Goal: Task Accomplishment & Management: Manage account settings

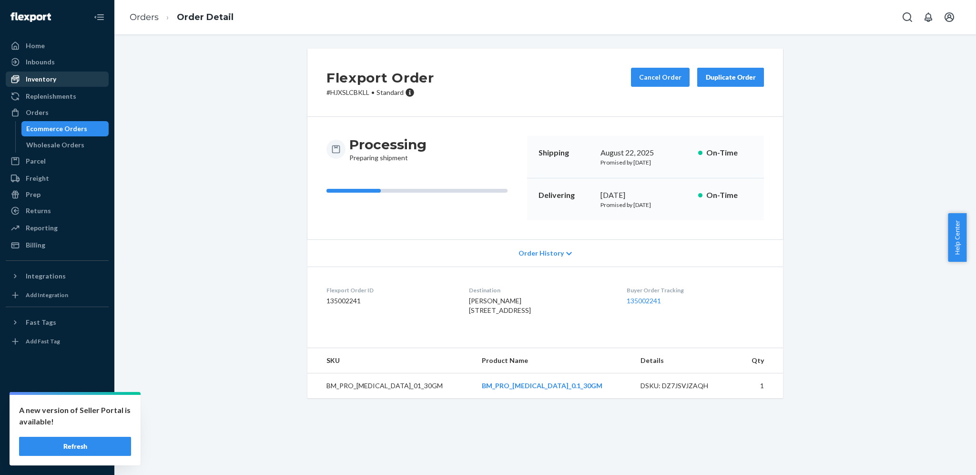
click at [48, 82] on div "Inventory" at bounding box center [41, 79] width 31 height 10
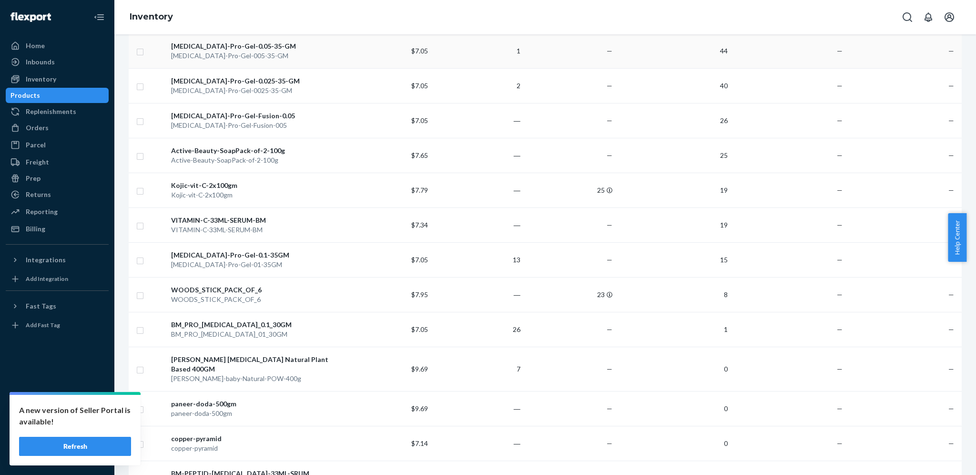
scroll to position [233, 0]
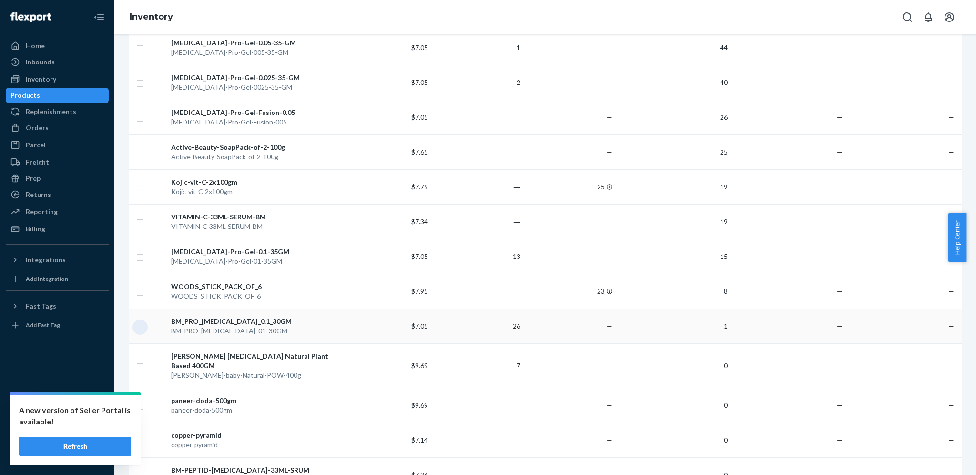
click at [143, 331] on input "checkbox" at bounding box center [140, 326] width 8 height 10
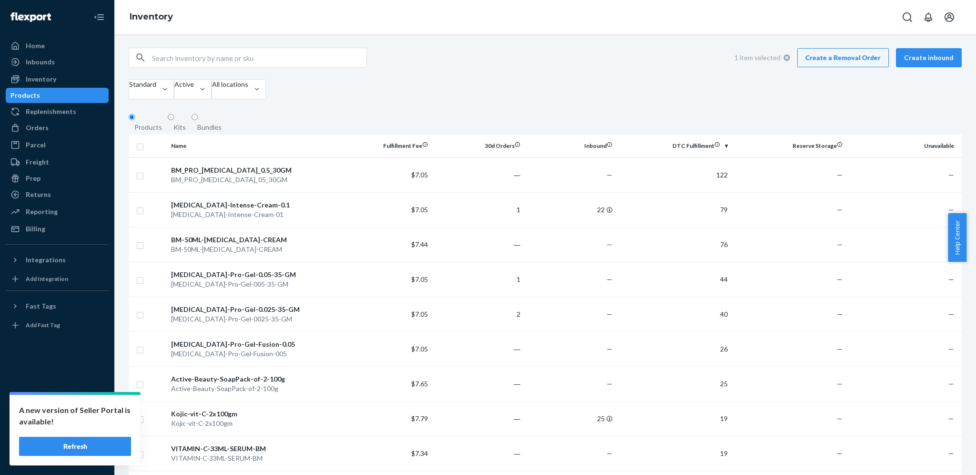
scroll to position [0, 0]
click at [921, 63] on button "Create inbound" at bounding box center [929, 58] width 66 height 19
checkbox input "true"
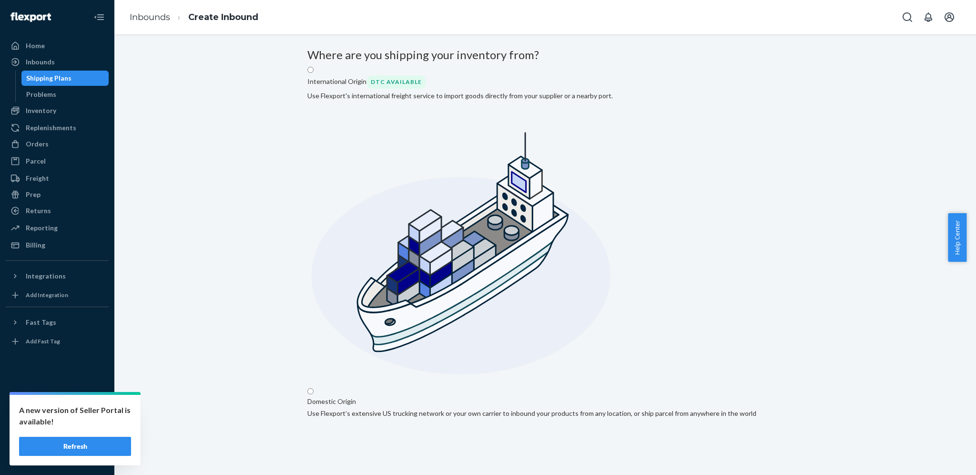
click at [314, 388] on input "Domestic Origin Use Flexport’s extensive US trucking network or your own carrie…" at bounding box center [311, 391] width 6 height 6
radio input "true"
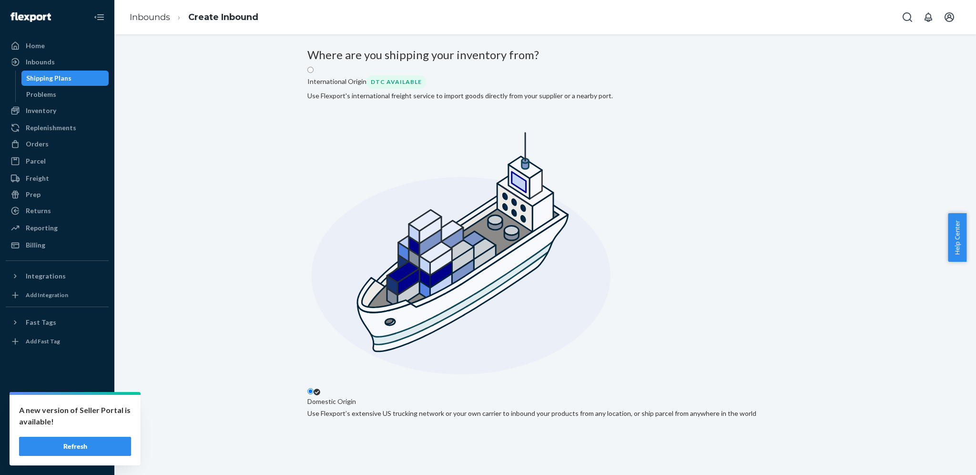
type input "[PERSON_NAME]"
type input "L5/733, Sector -5"
type input "Ground Floor, [PERSON_NAME]"
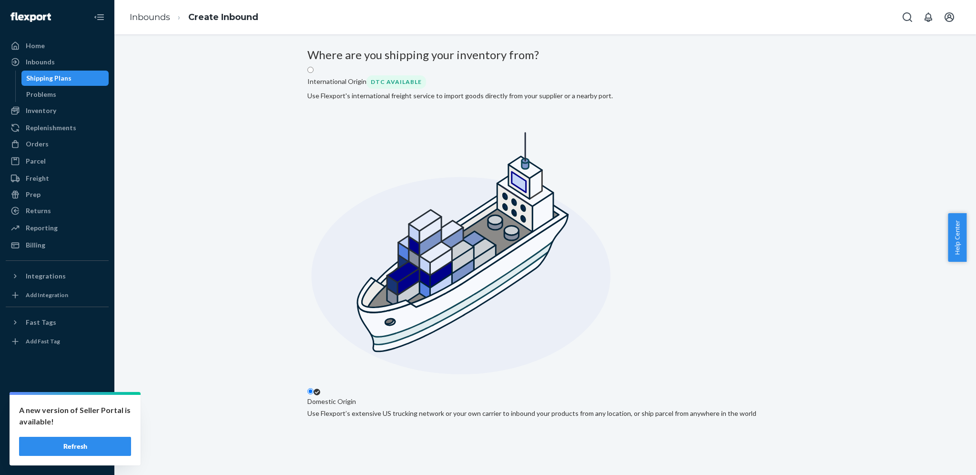
type input "[GEOGRAPHIC_DATA]"
type input "201010"
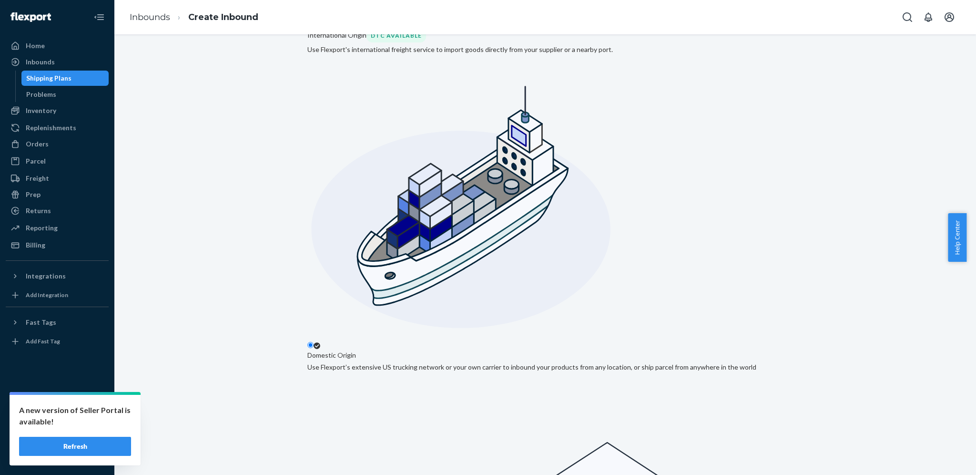
scroll to position [54, 0]
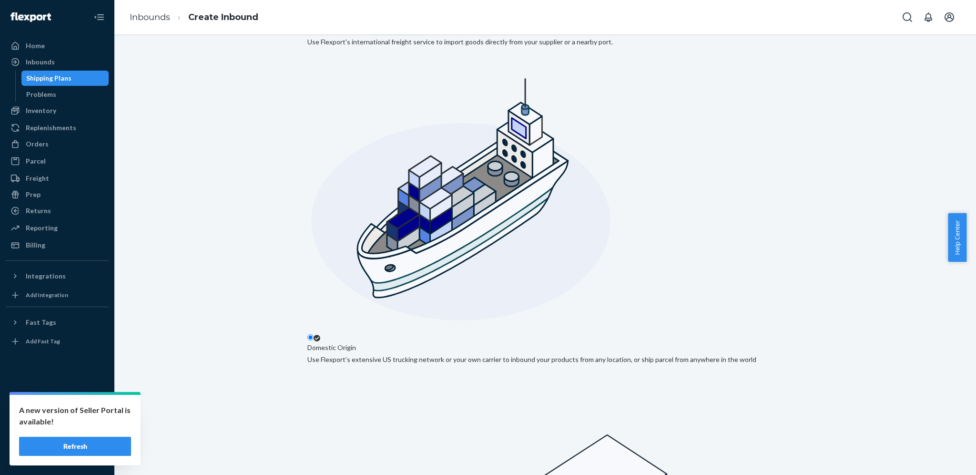
checkbox input "true"
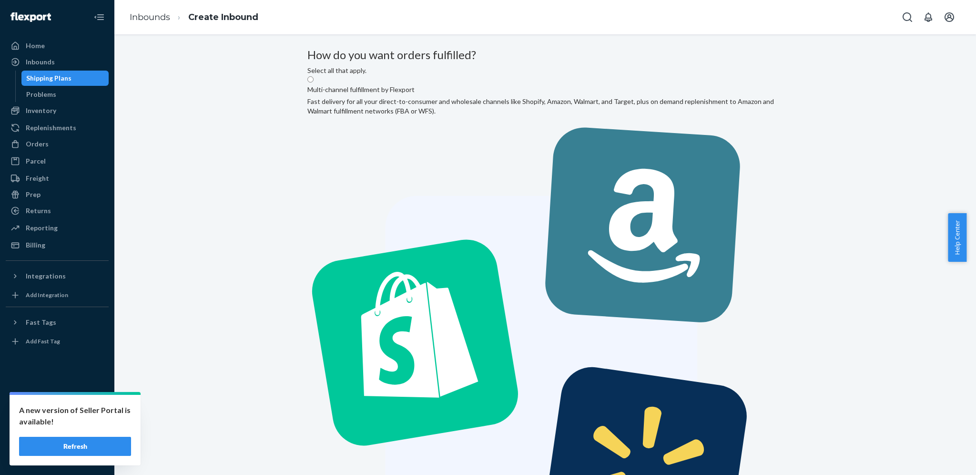
click at [466, 158] on label "Multi-channel fulfillment by Flexport Fast delivery for all your direct-to-cons…" at bounding box center [546, 334] width 476 height 519
click at [314, 82] on input "Multi-channel fulfillment by Flexport Fast delivery for all your direct-to-cons…" at bounding box center [311, 79] width 6 height 6
radio input "true"
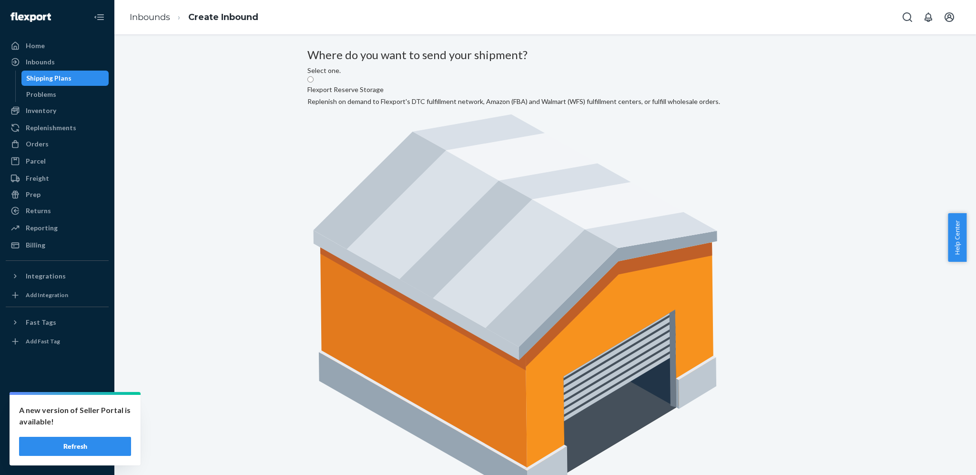
radio input "true"
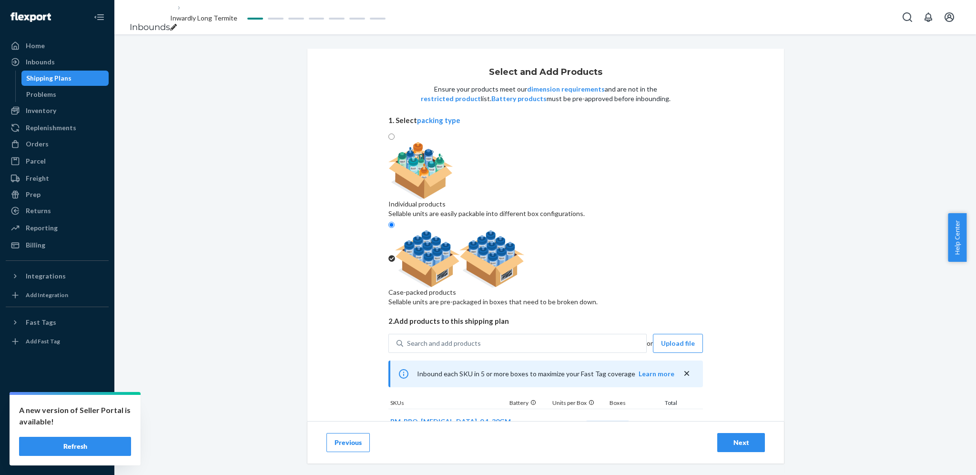
click at [587, 421] on input "50" at bounding box center [608, 430] width 42 height 19
type input "30"
click at [719, 436] on button "Next" at bounding box center [742, 442] width 48 height 19
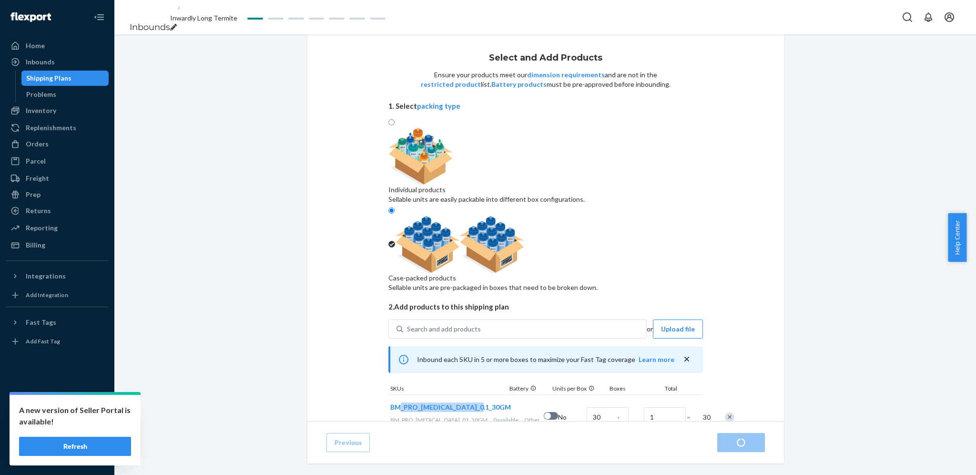
radio input "true"
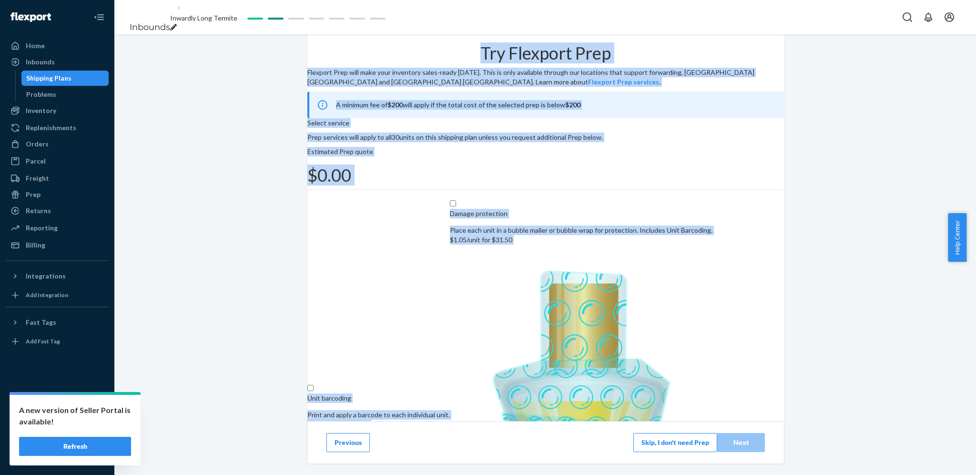
drag, startPoint x: 481, startPoint y: 370, endPoint x: 325, endPoint y: 362, distance: 156.1
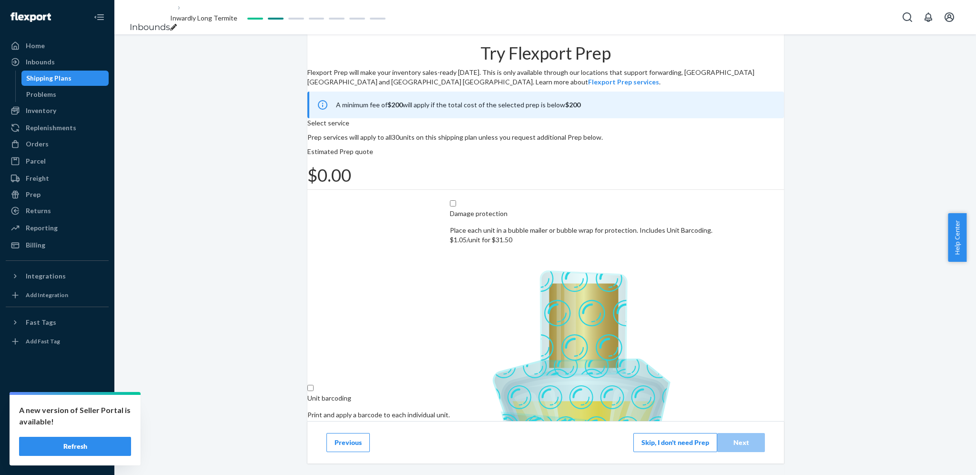
click at [237, 23] on div "breadcrumbs" at bounding box center [203, 28] width 67 height 10
type input "7.05"
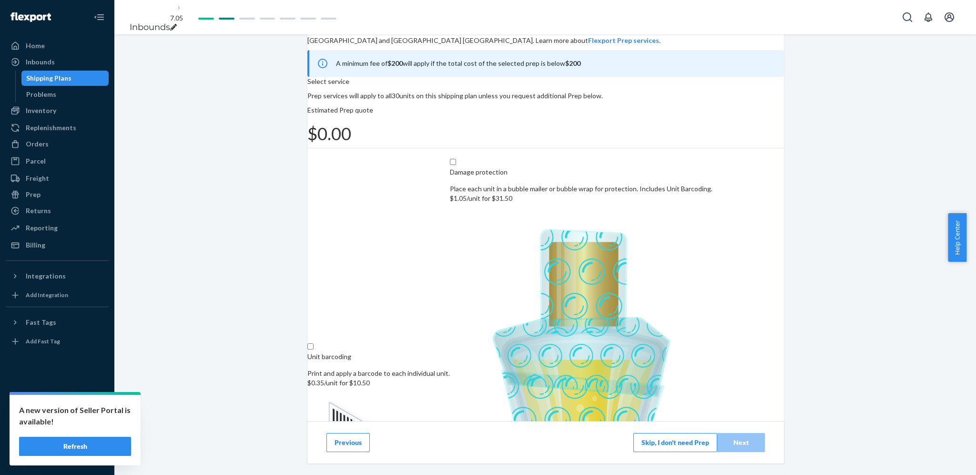
scroll to position [42, 0]
click at [646, 443] on button "Skip, I don't need Prep" at bounding box center [676, 442] width 84 height 19
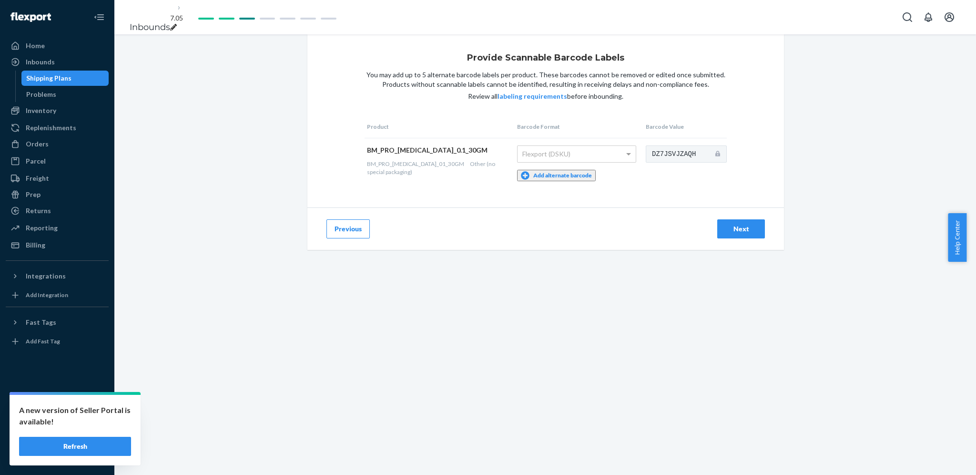
click at [373, 155] on div "BM_PRO_[MEDICAL_DATA]_0.1_30GM" at bounding box center [437, 150] width 141 height 10
copy div "BM_PRO_[MEDICAL_DATA]_0.1_30GM"
click at [177, 24] on icon "breadcrumbs" at bounding box center [173, 27] width 7 height 7
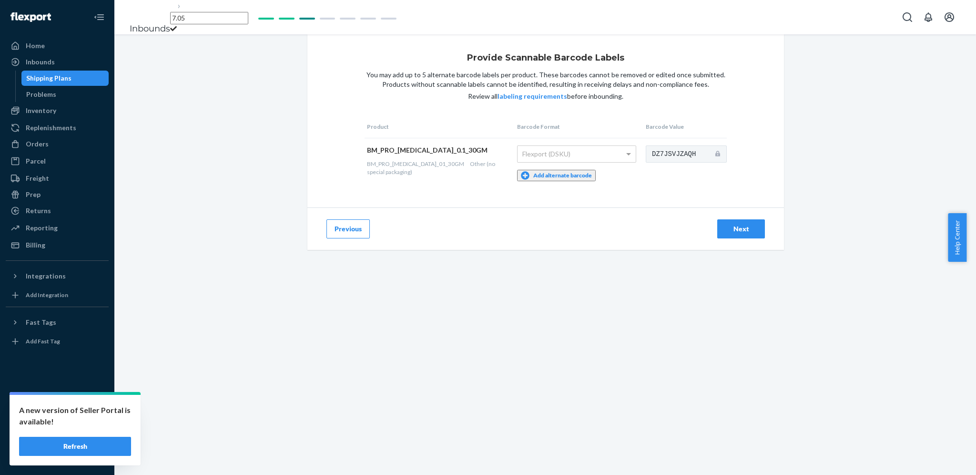
type input "BM_PRO_[MEDICAL_DATA]_0.1_30GM"
click at [217, 118] on div "Provide Scannable Barcode Labels You may add up to 5 alternate barcode labels p…" at bounding box center [545, 147] width 862 height 227
click at [731, 232] on button "Next" at bounding box center [742, 228] width 48 height 19
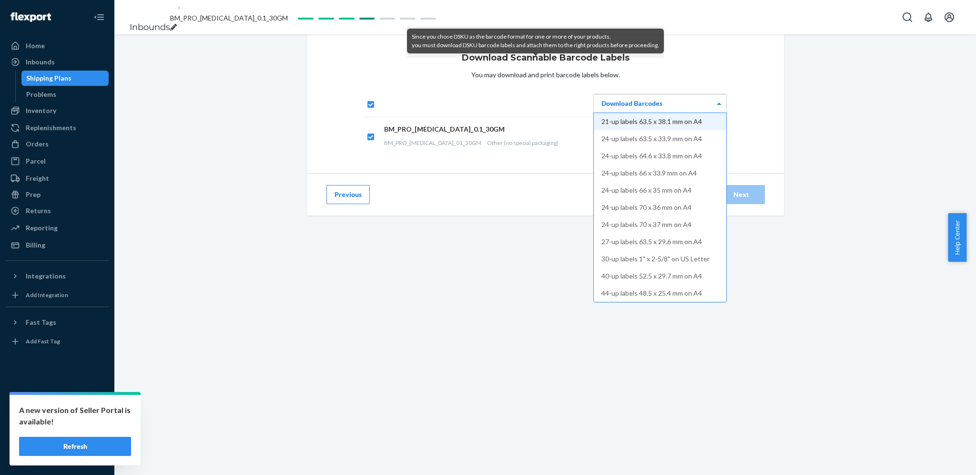
click at [698, 113] on div "Download Barcodes" at bounding box center [660, 103] width 133 height 18
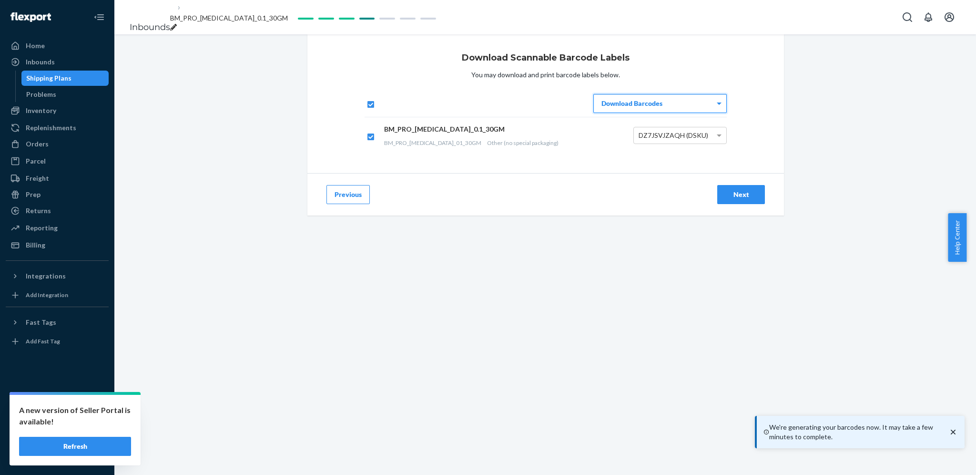
click at [729, 199] on div "Next" at bounding box center [741, 195] width 31 height 10
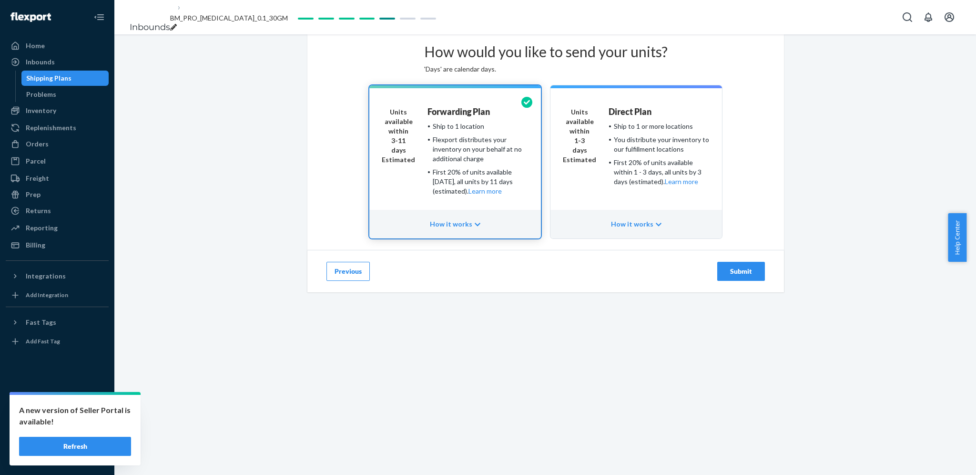
click at [726, 276] on div "Submit" at bounding box center [741, 272] width 31 height 10
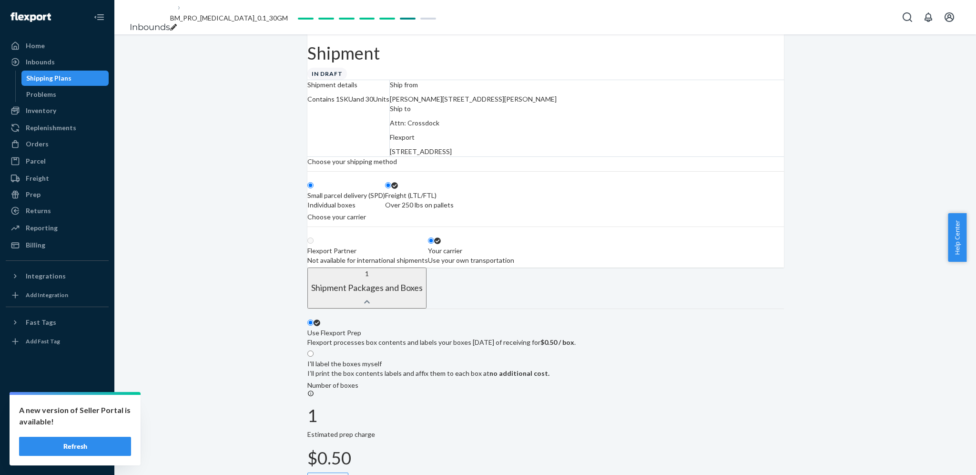
radio input "true"
radio input "false"
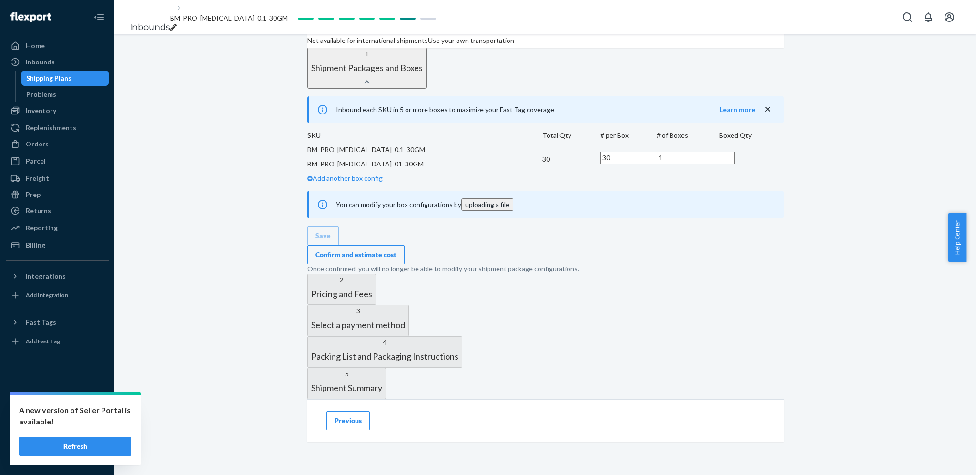
scroll to position [364, 0]
click at [397, 259] on div "Confirm and estimate cost" at bounding box center [356, 255] width 81 height 10
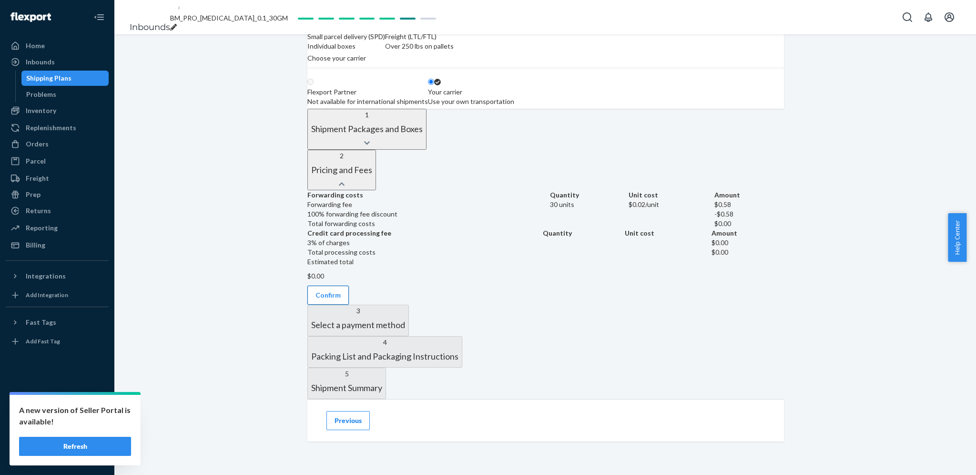
click at [349, 305] on button "Confirm" at bounding box center [328, 295] width 41 height 19
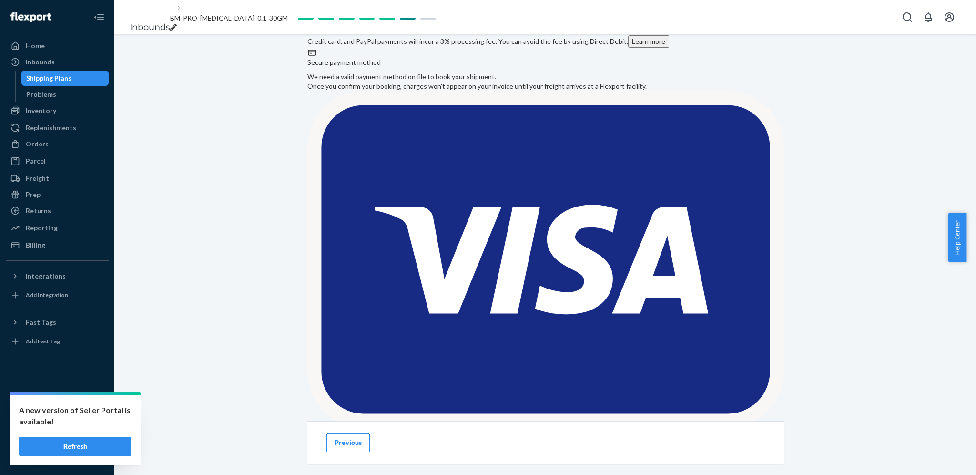
click at [393, 473] on div "Confirm payment method" at bounding box center [355, 478] width 79 height 10
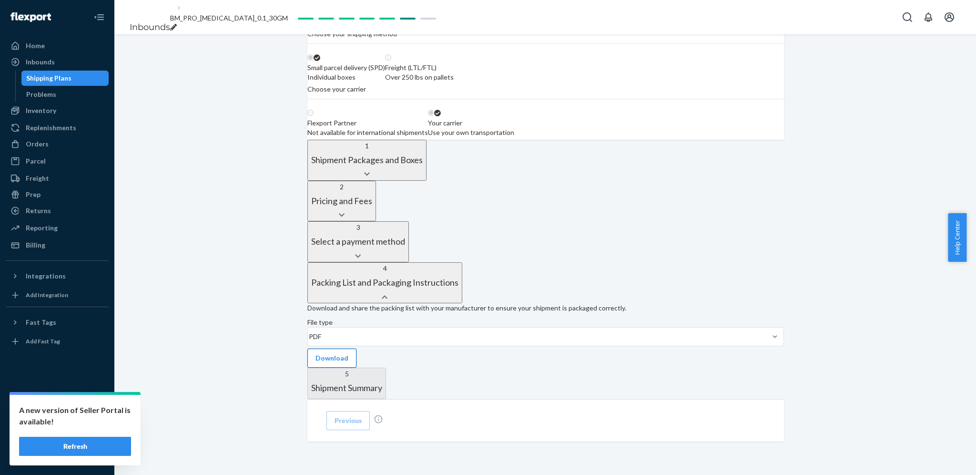
click at [357, 349] on button "Download" at bounding box center [332, 358] width 49 height 19
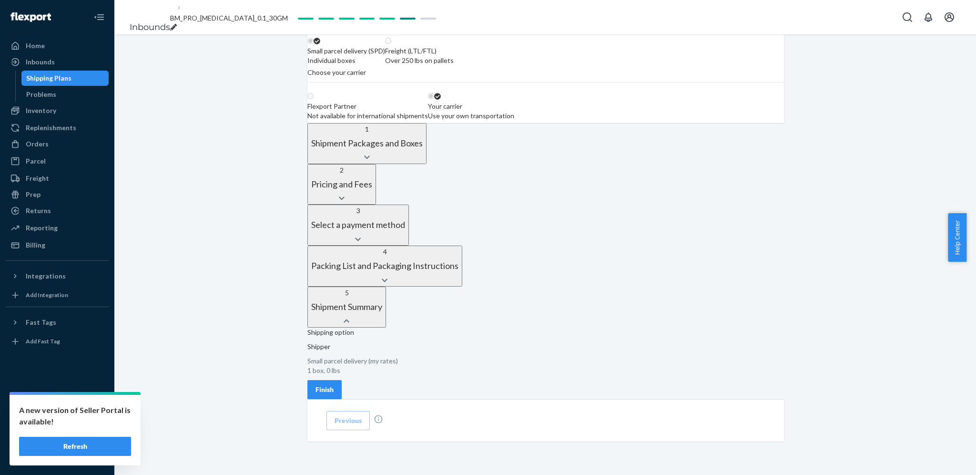
scroll to position [278, 0]
click at [334, 385] on div "Finish" at bounding box center [325, 390] width 18 height 10
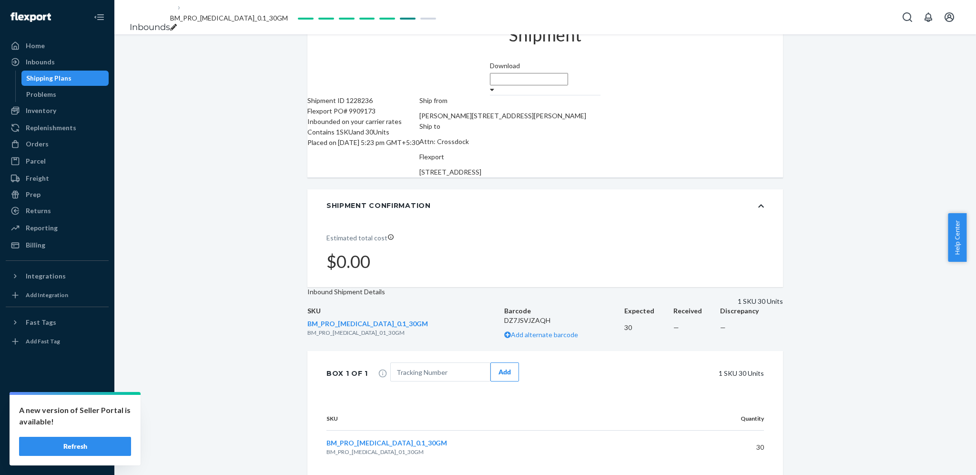
scroll to position [104, 0]
click at [418, 362] on input "text" at bounding box center [440, 371] width 100 height 19
type input "9809765432567890"
click at [519, 362] on button "Add" at bounding box center [505, 371] width 29 height 19
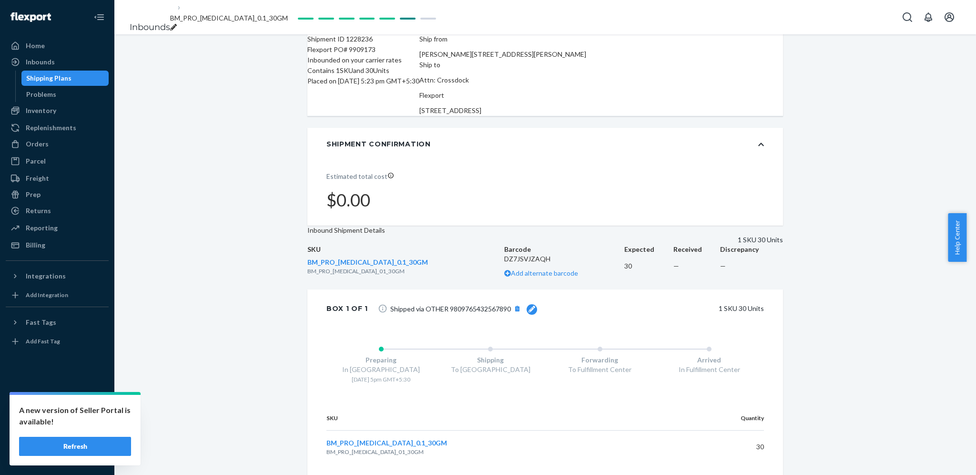
scroll to position [169, 0]
click at [568, 226] on div "Inbound Shipment Details 1 SKU 30 Units" at bounding box center [546, 235] width 476 height 19
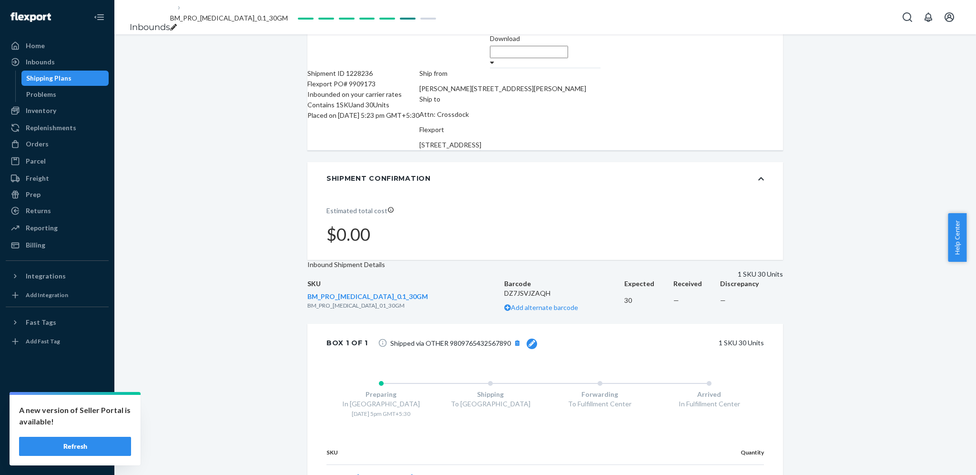
scroll to position [0, 0]
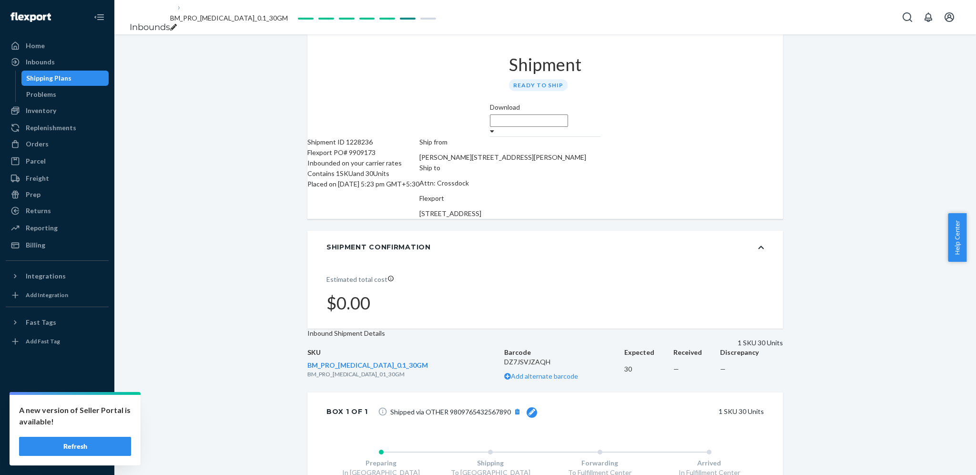
click at [752, 231] on div "Shipment Confirmation" at bounding box center [546, 247] width 476 height 32
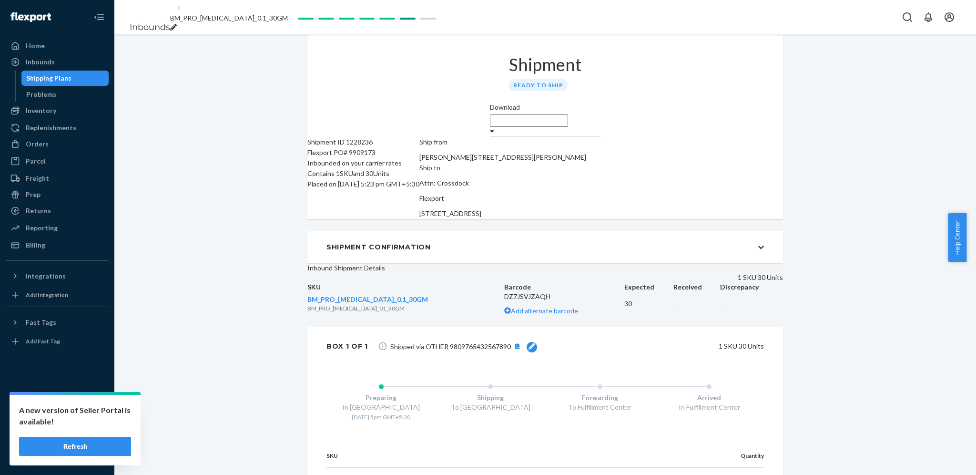
click at [674, 316] on td "—" at bounding box center [697, 304] width 47 height 24
drag, startPoint x: 760, startPoint y: 176, endPoint x: 757, endPoint y: 223, distance: 46.4
click at [757, 223] on div "Shipment Ready to ship Download Shipment ID 1228236 Flexport PO# 9909173 Inboun…" at bounding box center [546, 273] width 476 height 478
click at [759, 244] on icon at bounding box center [762, 247] width 6 height 7
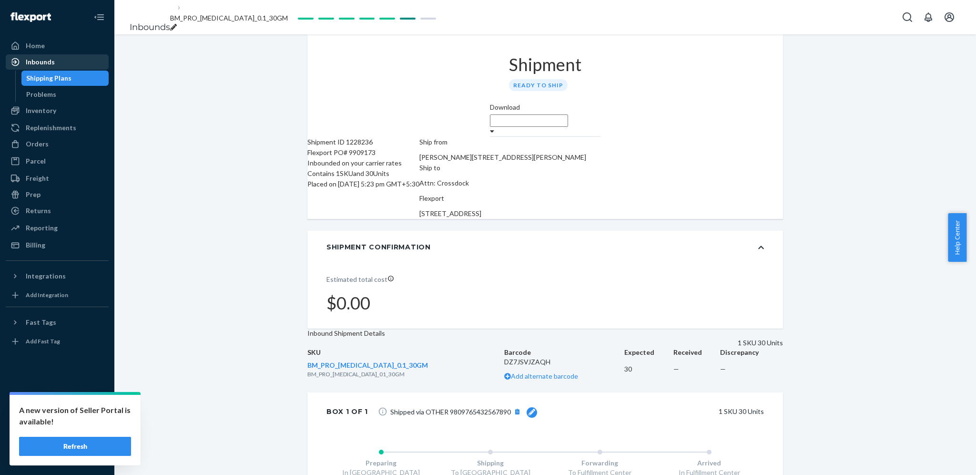
click at [62, 66] on div "Inbounds" at bounding box center [57, 61] width 101 height 13
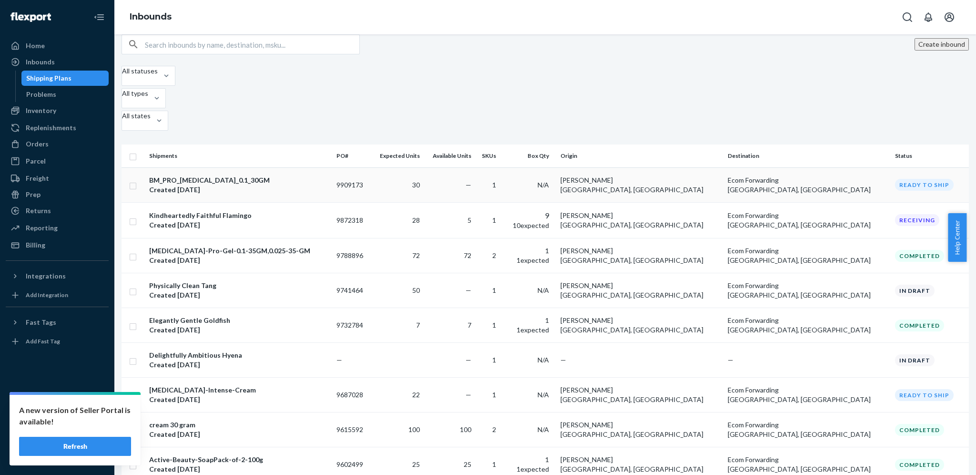
click at [475, 167] on td "—" at bounding box center [449, 184] width 51 height 35
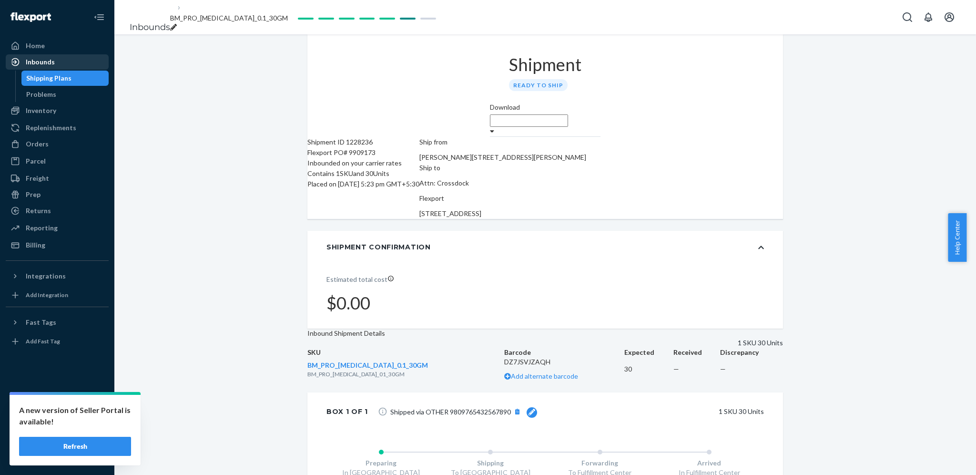
click at [58, 57] on div "Inbounds" at bounding box center [57, 61] width 101 height 13
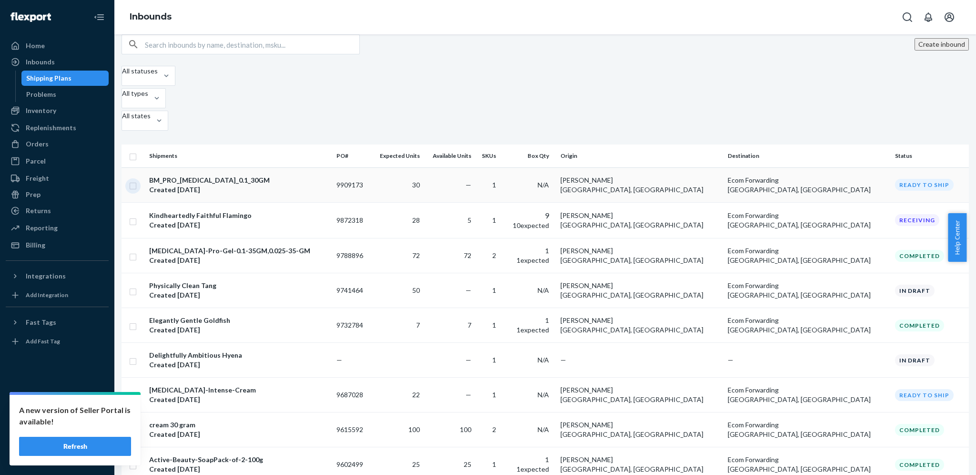
click at [137, 180] on input "checkbox" at bounding box center [133, 185] width 8 height 10
click at [814, 53] on button "Duplicate" at bounding box center [829, 44] width 48 height 19
checkbox input "false"
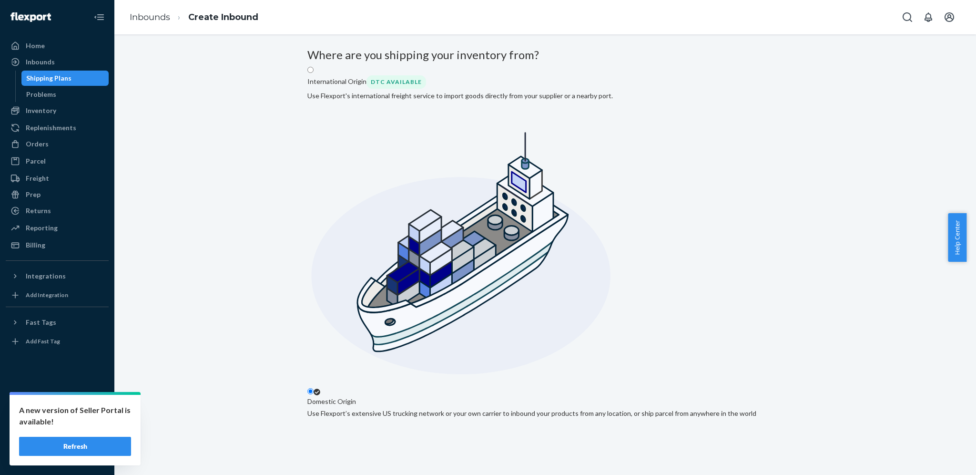
scroll to position [54, 0]
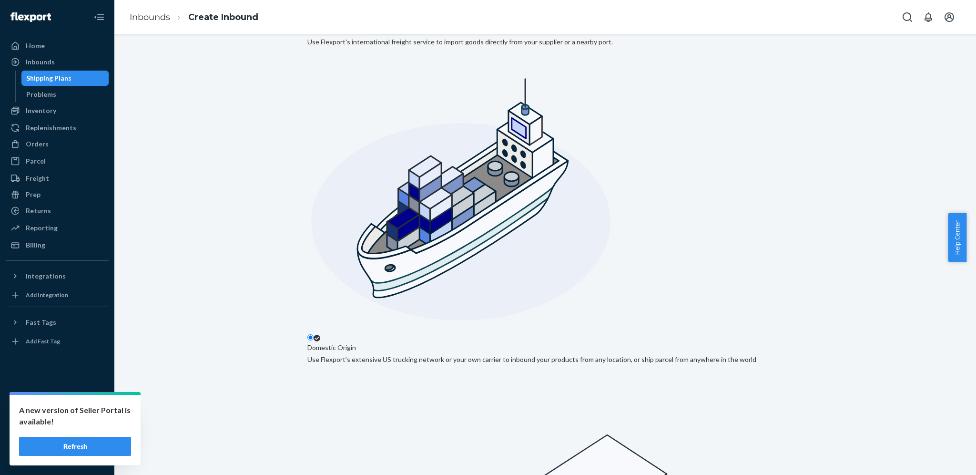
checkbox input "true"
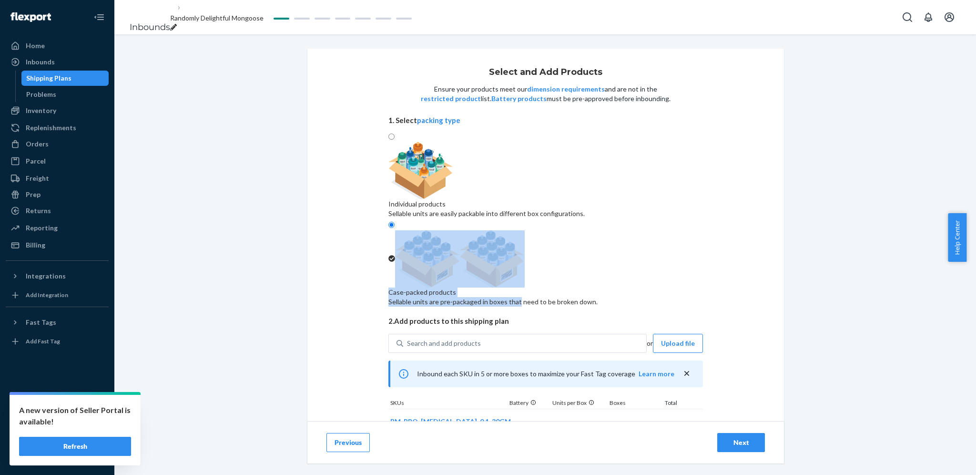
drag, startPoint x: 750, startPoint y: 231, endPoint x: 772, endPoint y: 144, distance: 90.1
click at [772, 144] on div "Select and Add Products Ensure your products meet our dimension requirements an…" at bounding box center [546, 261] width 477 height 424
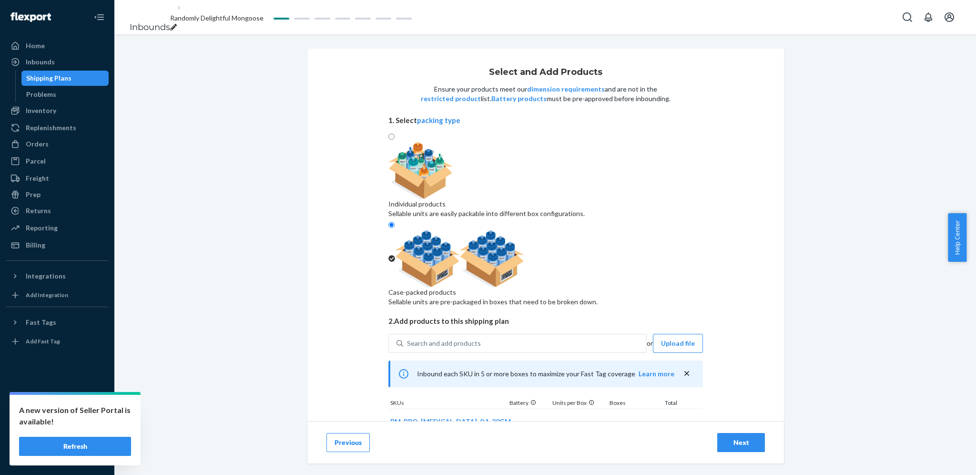
click at [424, 431] on span "BM_PRO_[MEDICAL_DATA]_01_30GM" at bounding box center [438, 434] width 97 height 7
drag, startPoint x: 387, startPoint y: 380, endPoint x: 461, endPoint y: 382, distance: 74.4
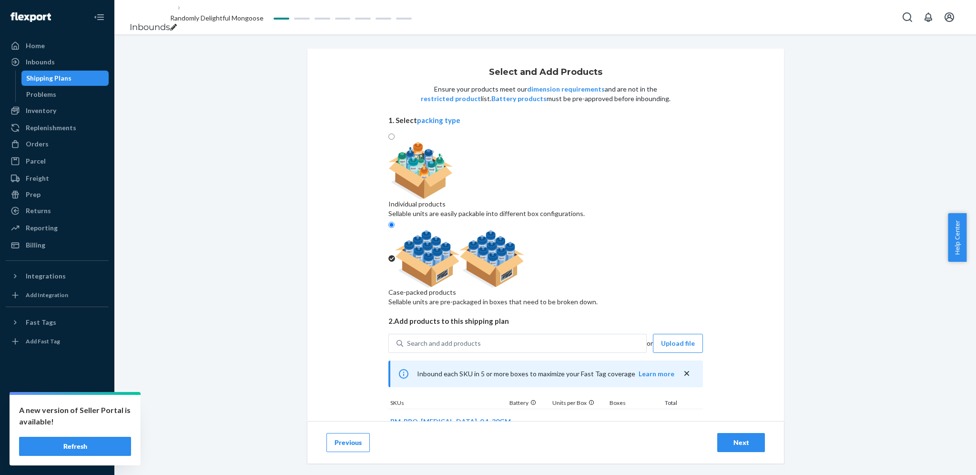
click at [461, 431] on span "BM_PRO_[MEDICAL_DATA]_01_30GM" at bounding box center [438, 434] width 97 height 7
copy span "BM_PRO_[MEDICAL_DATA]_01_30GM"
click at [264, 23] on div "breadcrumbs" at bounding box center [216, 28] width 93 height 10
type input "BM_PRO_[MEDICAL_DATA]_01_30GM"
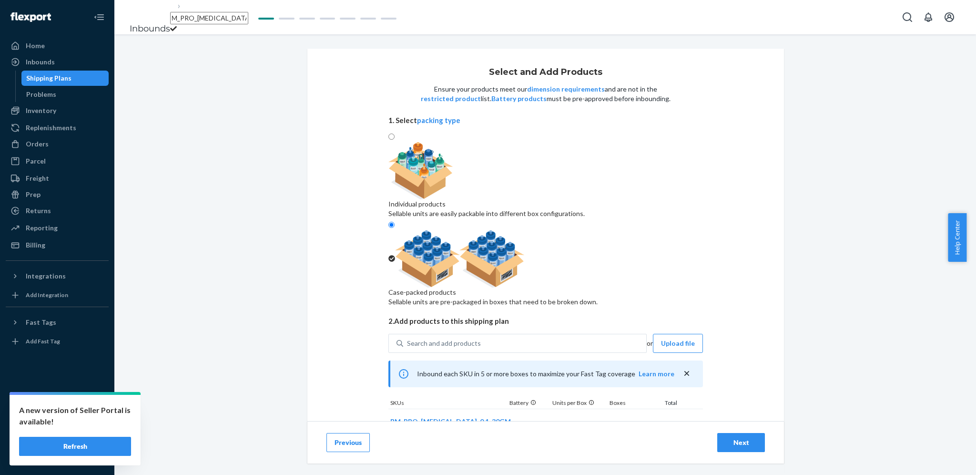
scroll to position [0, 2]
click at [280, 152] on div "Select and Add Products Ensure your products meet our dimension requirements an…" at bounding box center [546, 216] width 848 height 334
click at [747, 452] on div "Previous Next" at bounding box center [546, 442] width 477 height 42
click at [741, 446] on div "Next" at bounding box center [741, 443] width 31 height 10
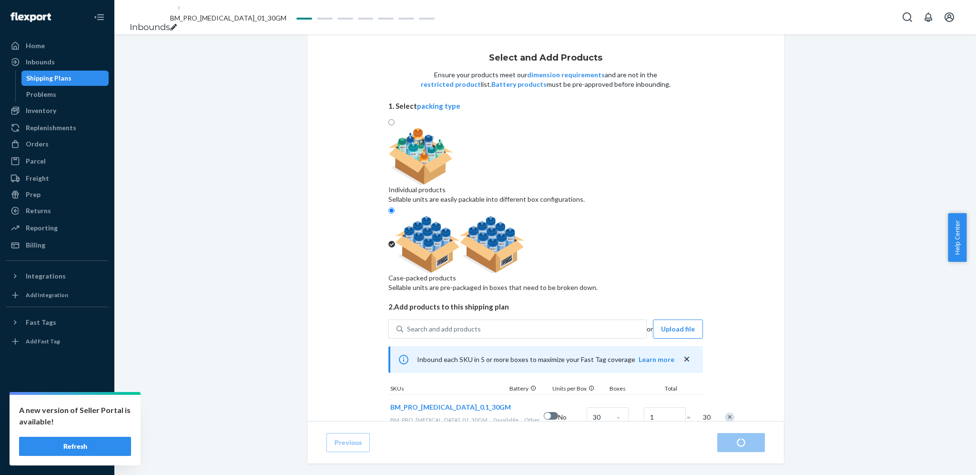
radio input "true"
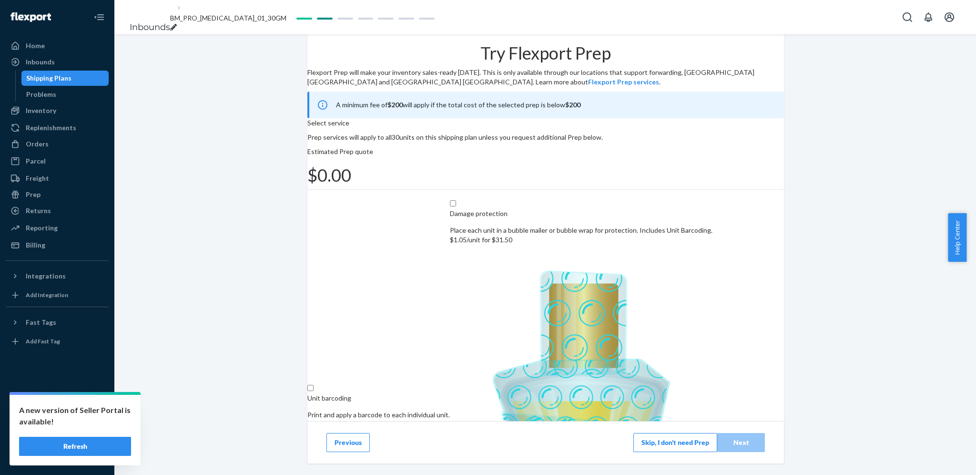
click at [694, 447] on button "Skip, I don't need Prep" at bounding box center [676, 442] width 84 height 19
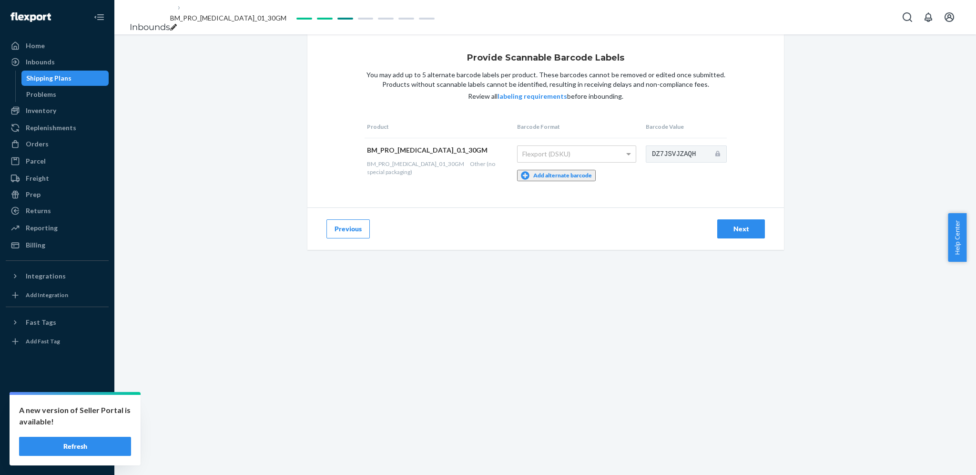
click at [761, 236] on div "Next" at bounding box center [742, 228] width 48 height 19
click at [748, 234] on div "Next" at bounding box center [741, 229] width 31 height 10
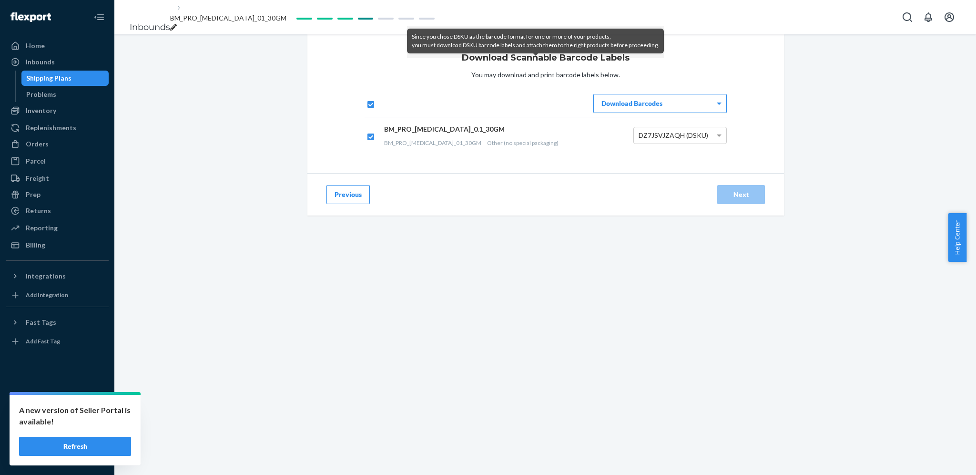
click at [693, 113] on div "Download Barcodes" at bounding box center [660, 103] width 133 height 18
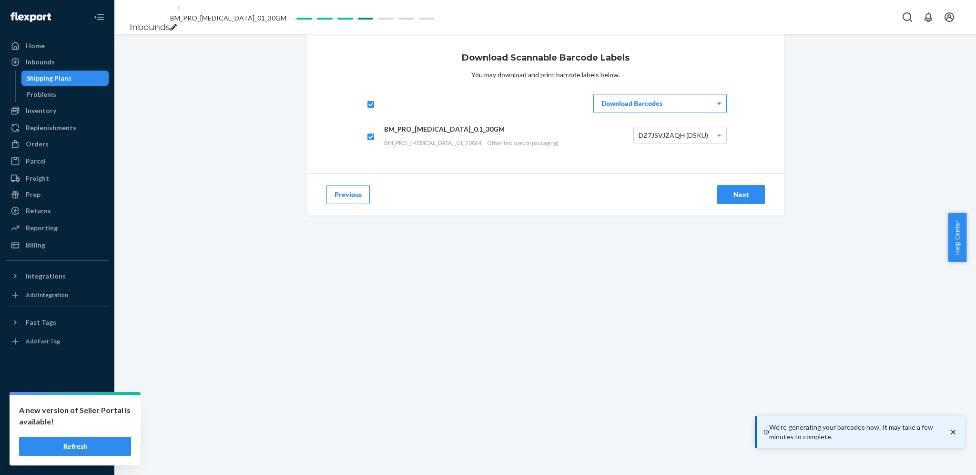
click at [740, 203] on button "Next" at bounding box center [742, 194] width 48 height 19
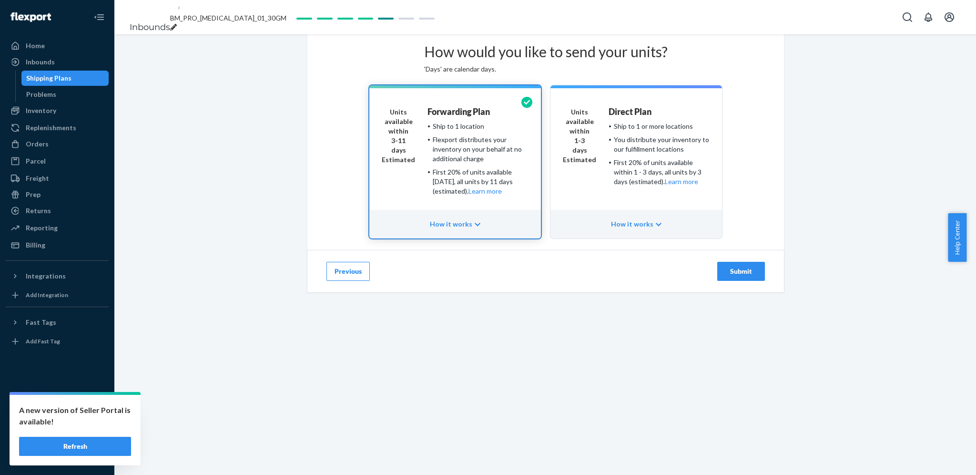
click at [735, 276] on div "Submit" at bounding box center [741, 272] width 31 height 10
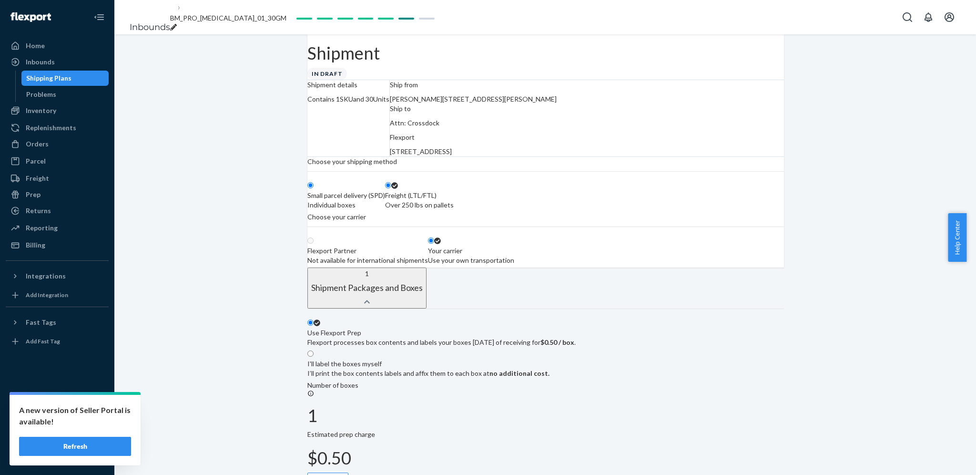
radio input "true"
radio input "false"
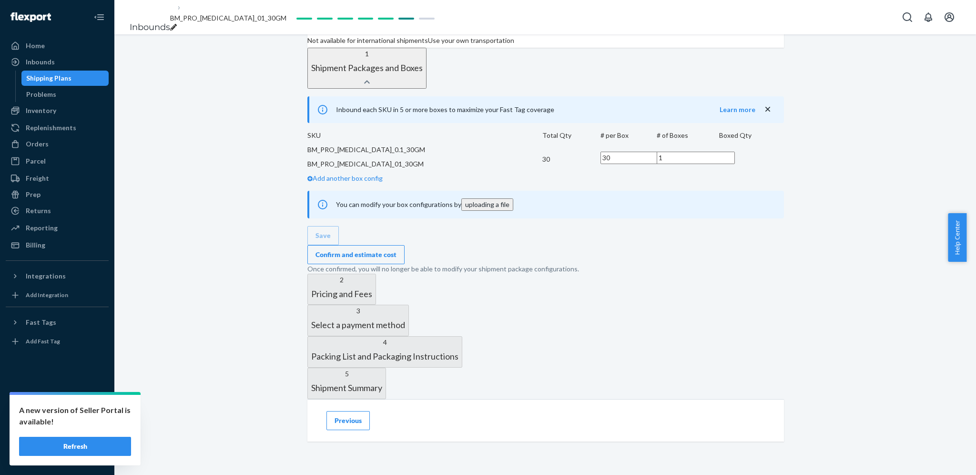
scroll to position [220, 0]
click at [397, 259] on div "Confirm and estimate cost" at bounding box center [356, 255] width 81 height 10
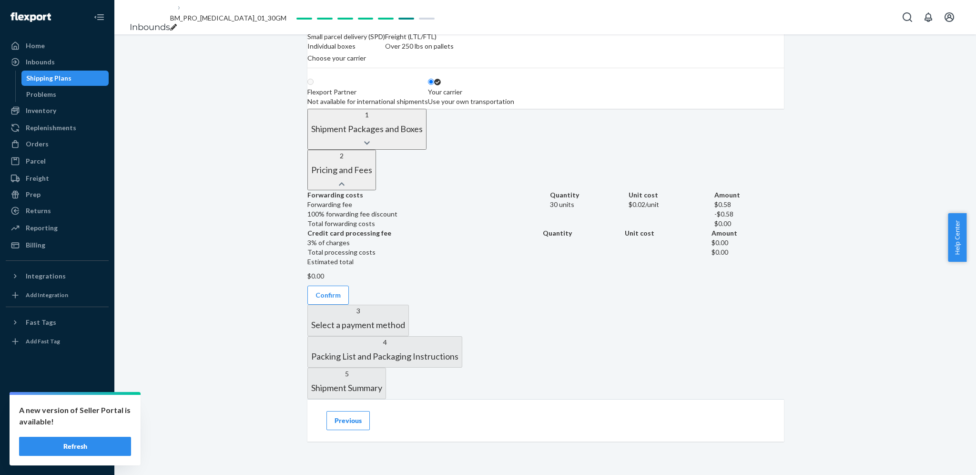
scroll to position [441, 0]
click at [349, 286] on button "Confirm" at bounding box center [328, 295] width 41 height 19
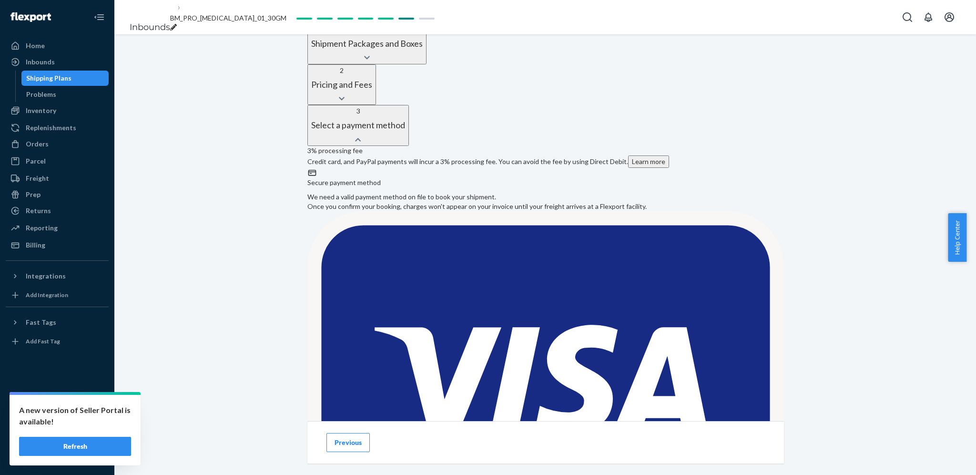
scroll to position [246, 0]
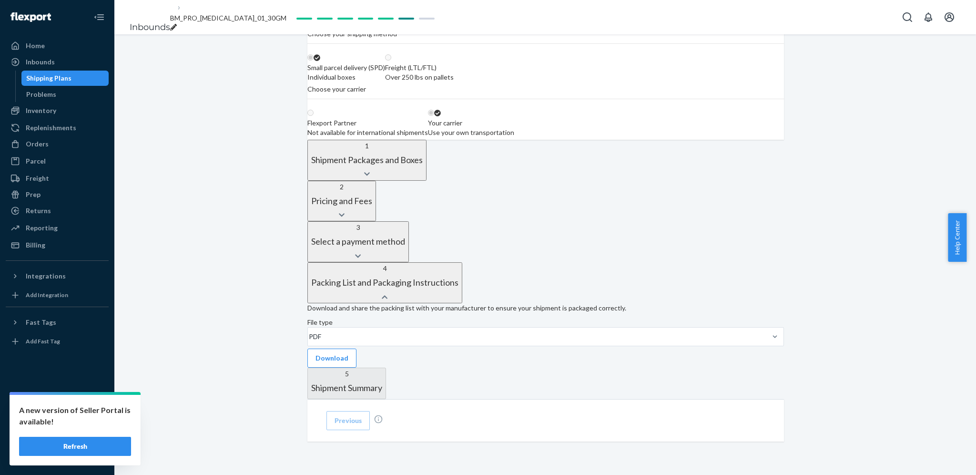
scroll to position [314, 0]
click at [427, 140] on button "1 Shipment Packages and Boxes" at bounding box center [367, 160] width 119 height 41
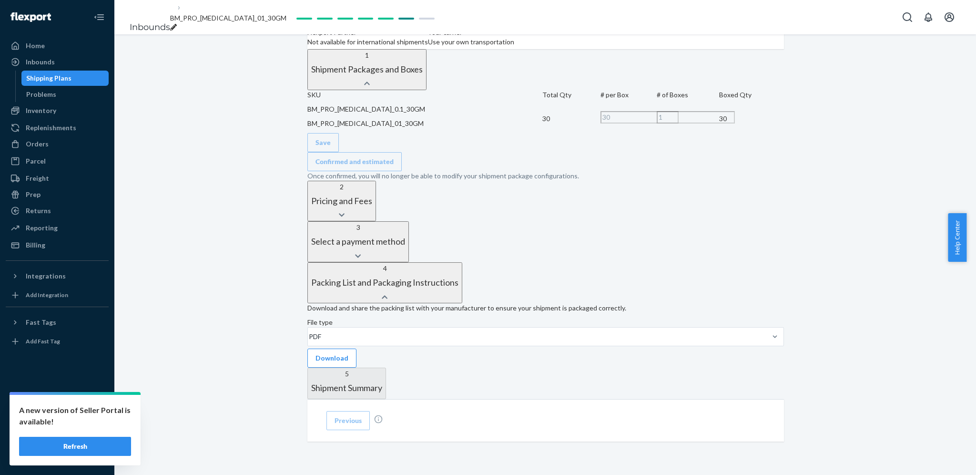
scroll to position [440, 0]
click at [357, 349] on button "Download" at bounding box center [332, 358] width 49 height 19
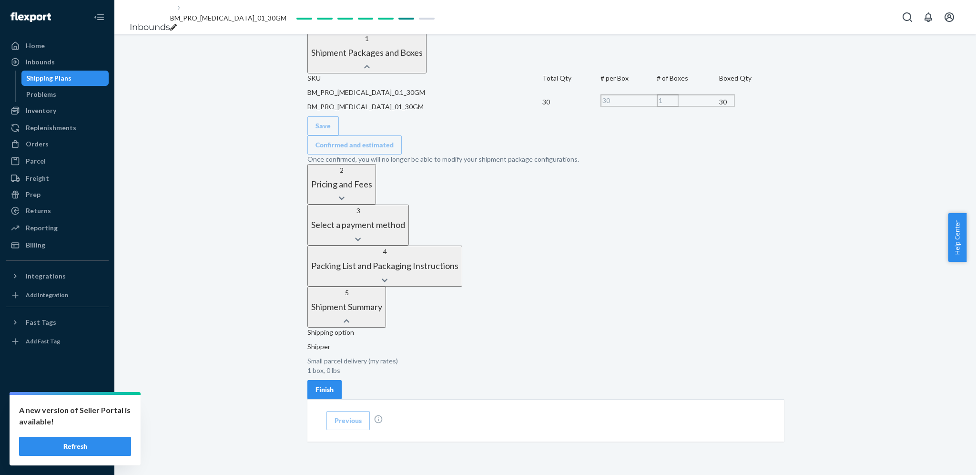
scroll to position [364, 0]
click at [376, 195] on button "2 Pricing and Fees" at bounding box center [342, 184] width 69 height 41
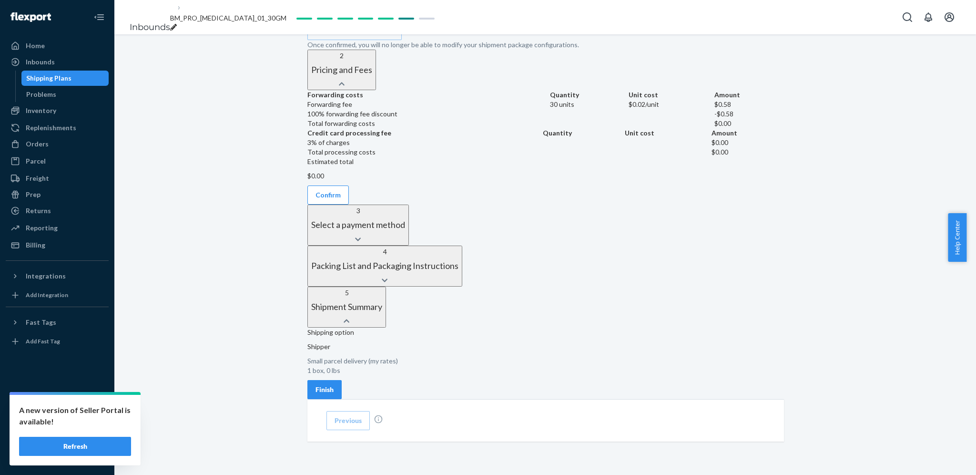
scroll to position [637, 0]
click at [409, 205] on button "3 Select a payment method" at bounding box center [359, 225] width 102 height 41
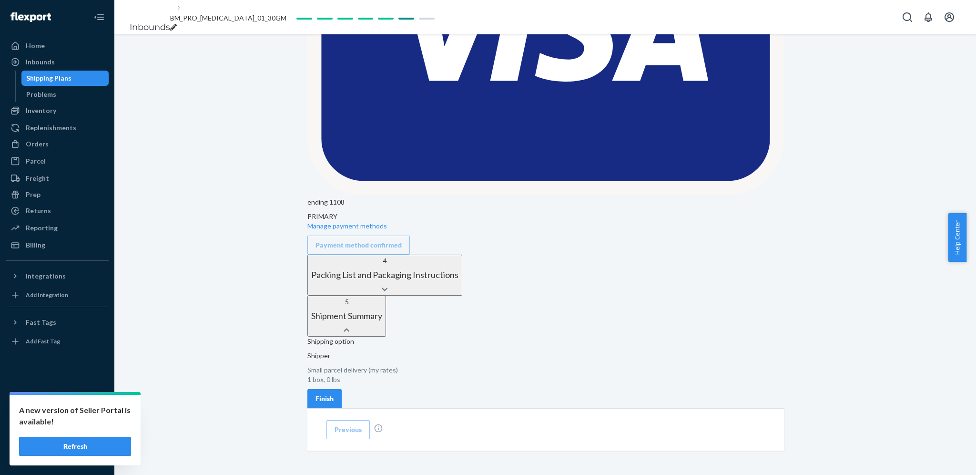
scroll to position [811, 0]
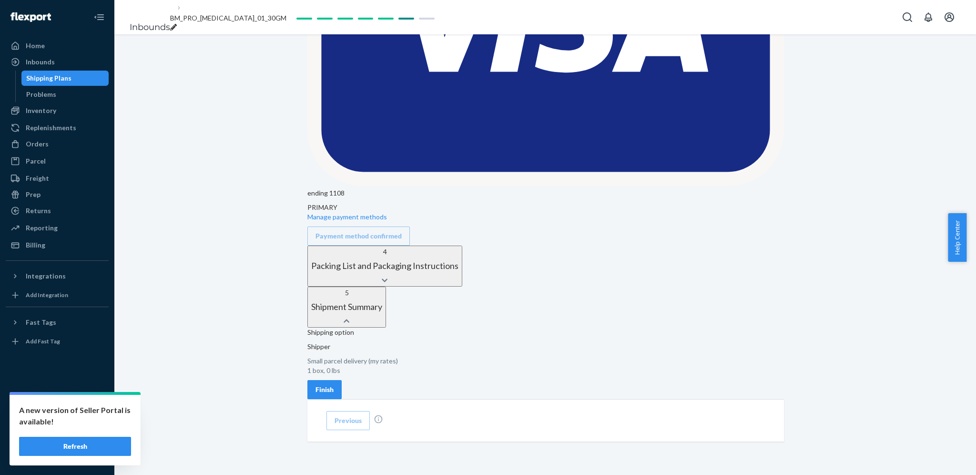
click at [459, 247] on div "4 Packing List and Packaging Instructions" at bounding box center [384, 259] width 147 height 24
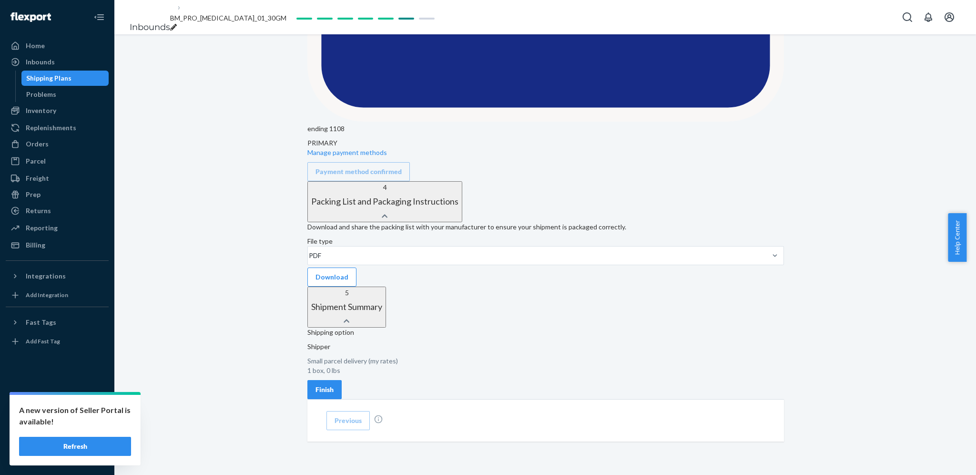
scroll to position [915, 0]
click at [386, 287] on button "5 Shipment Summary" at bounding box center [347, 307] width 79 height 41
click at [553, 366] on p "1 box, 0 lbs" at bounding box center [542, 371] width 469 height 10
click at [577, 331] on div "Shipping option Shipper Small parcel delivery (my rates) 1 box, 0 lbs Finish" at bounding box center [542, 364] width 469 height 72
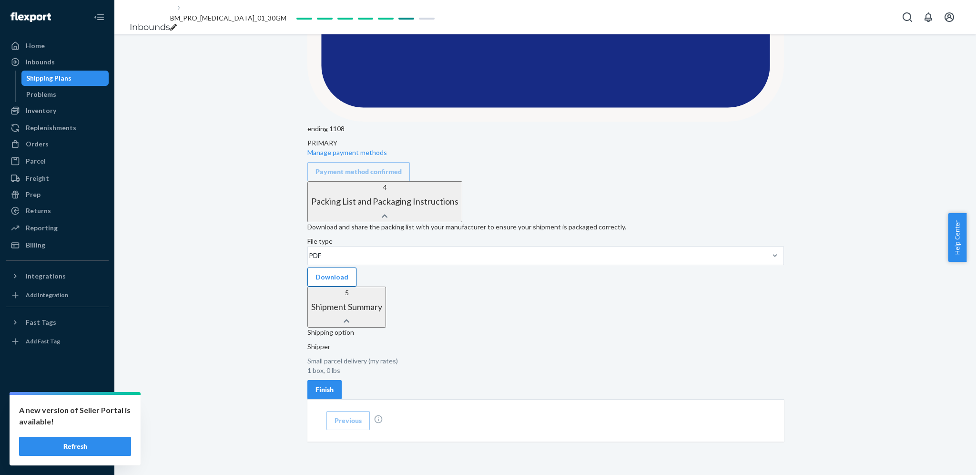
click at [342, 380] on button "Finish" at bounding box center [325, 389] width 34 height 19
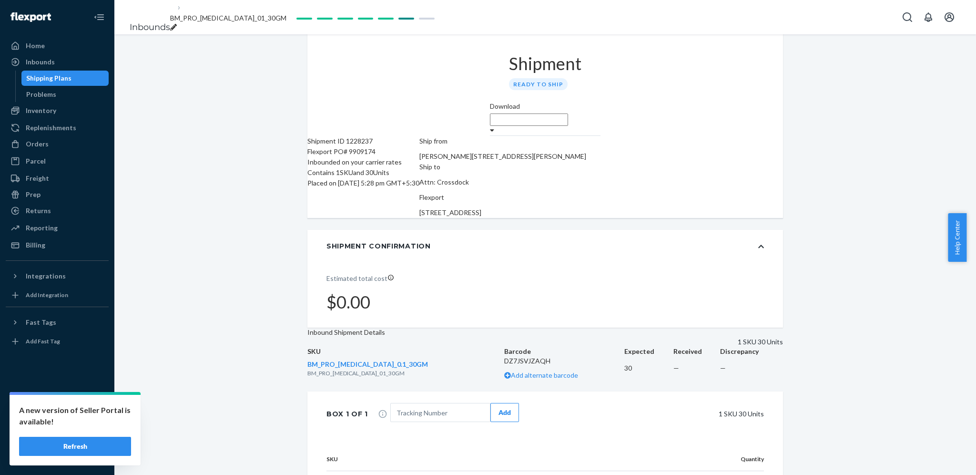
scroll to position [0, 0]
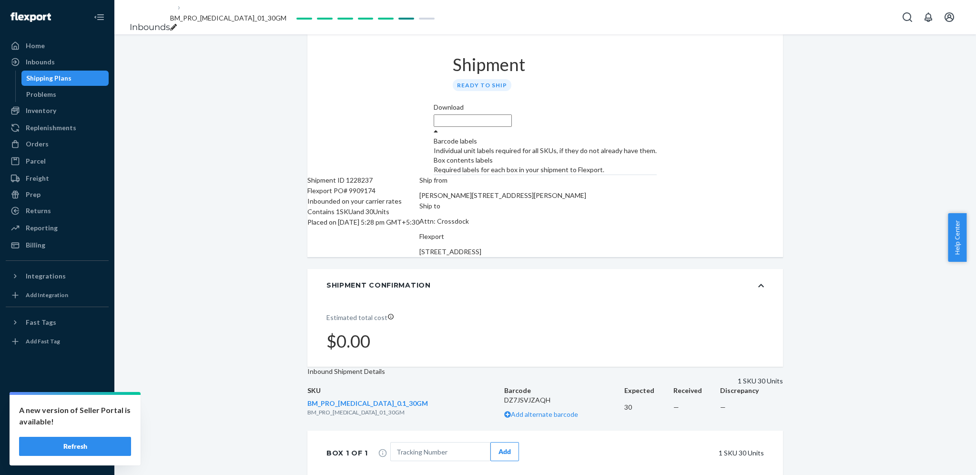
click at [657, 103] on div "Download" at bounding box center [545, 120] width 223 height 34
click at [657, 155] on div "Box contents labels" at bounding box center [545, 160] width 223 height 10
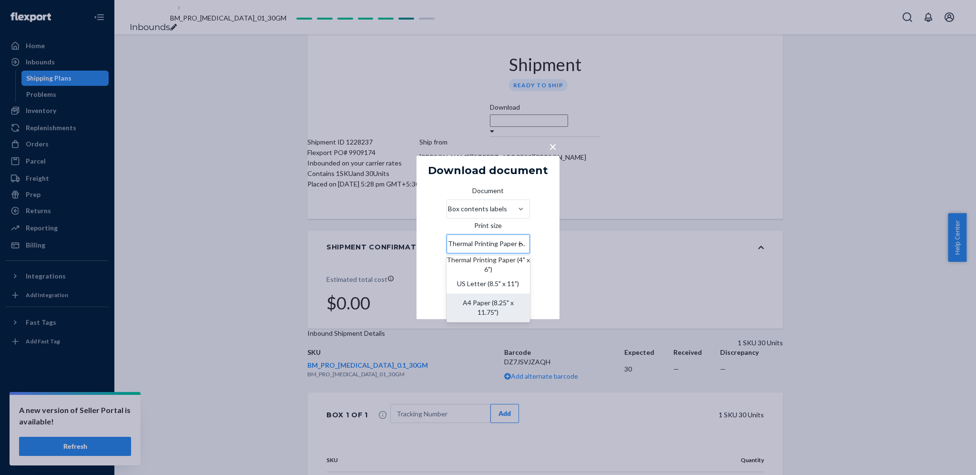
click at [499, 305] on div "A4 Paper (8.25" x 11.75")" at bounding box center [488, 308] width 83 height 29
click at [448, 249] on input "Print size option A4 Paper (8.25" x 11.75") focused, 3 of 3. 3 results availabl…" at bounding box center [447, 244] width 1 height 10
click at [516, 310] on button "Download" at bounding box center [505, 300] width 49 height 19
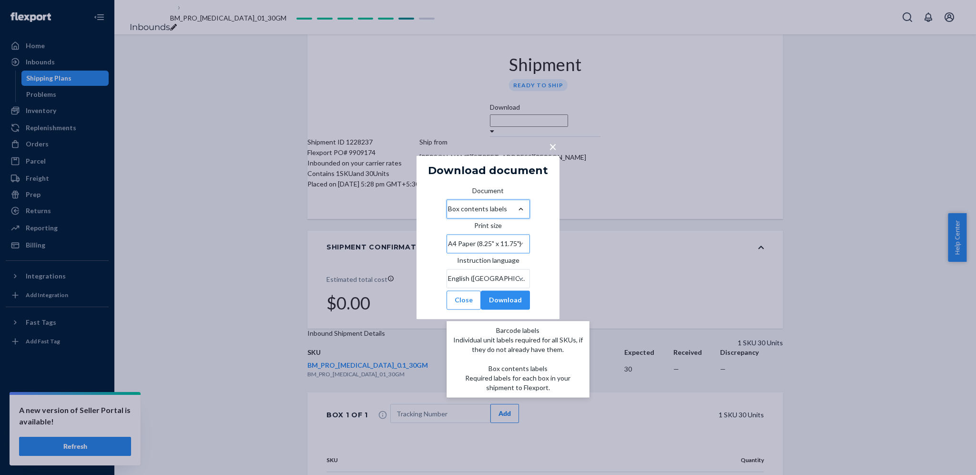
click at [530, 205] on div at bounding box center [521, 210] width 17 height 10
click at [448, 205] on input "Document option [object Object] focused, 1 of 2. 2 results available. Use Up an…" at bounding box center [447, 210] width 1 height 10
click at [448, 204] on div "Box contents labels" at bounding box center [447, 209] width 1 height 11
click at [448, 205] on input "Document option [object Object] focused, 1 of 2. 2 results available. Use Up an…" at bounding box center [447, 210] width 1 height 10
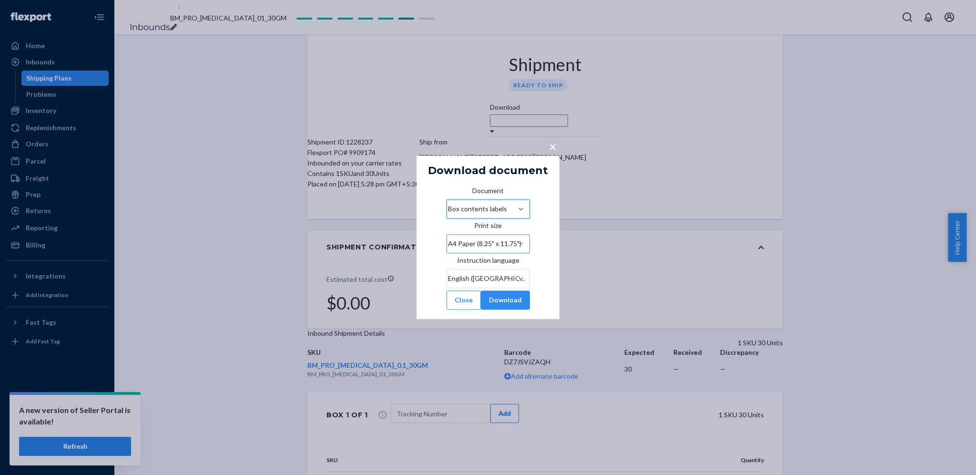
click at [507, 240] on div "A4 Paper (8.25" x 11.75")" at bounding box center [484, 244] width 73 height 10
click at [448, 240] on input "Print size A4 Paper (8.25" x 11.75")" at bounding box center [447, 244] width 1 height 10
click at [482, 268] on div "Thermal Printing Paper (4" x 6")" at bounding box center [488, 270] width 83 height 29
click at [448, 249] on input "Print size option A4 Paper (8.25" x 11.75"), selected. option Thermal Printing …" at bounding box center [447, 244] width 1 height 10
click at [515, 308] on button "Download" at bounding box center [505, 300] width 49 height 19
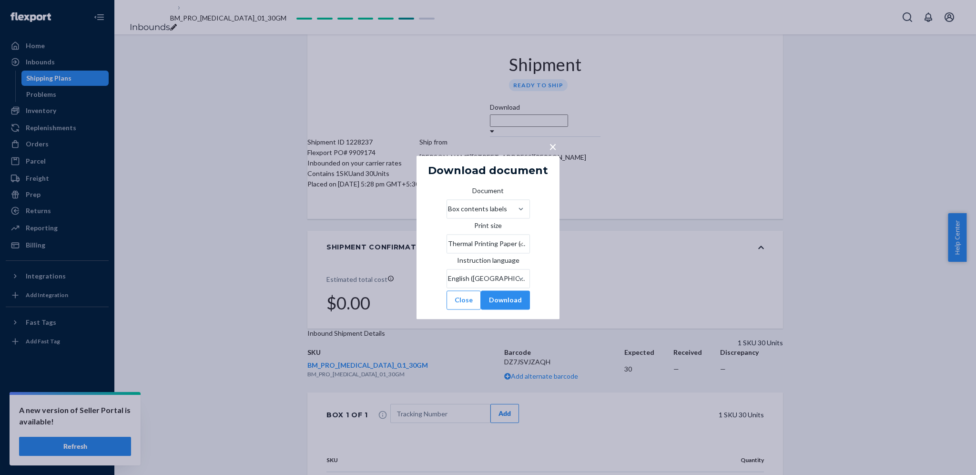
click at [552, 138] on span "×" at bounding box center [553, 146] width 8 height 16
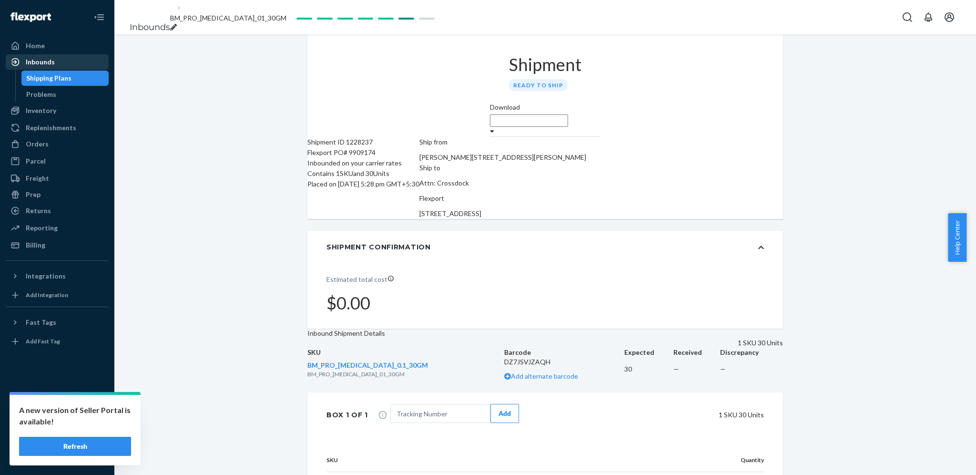
click at [79, 62] on div "Inbounds" at bounding box center [57, 61] width 101 height 13
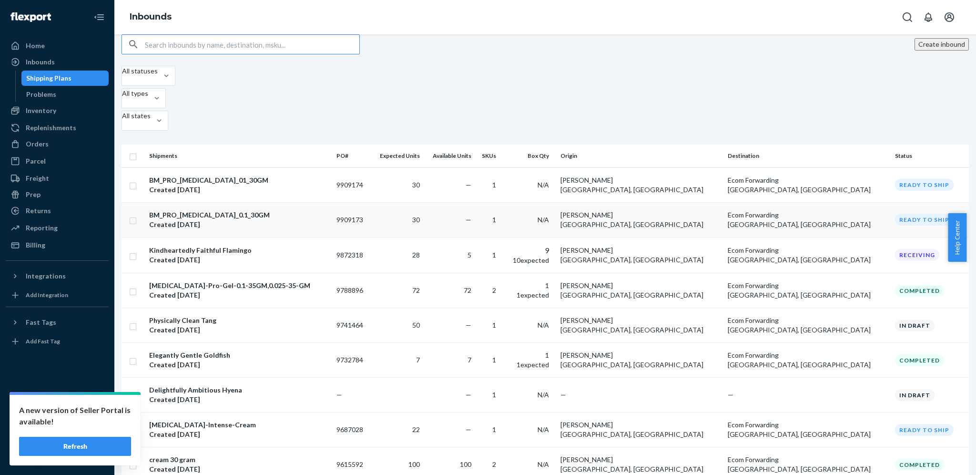
click at [137, 215] on input "checkbox" at bounding box center [133, 220] width 8 height 10
click at [868, 49] on div "Delete" at bounding box center [883, 45] width 31 height 10
checkbox input "false"
